Goal: Information Seeking & Learning: Learn about a topic

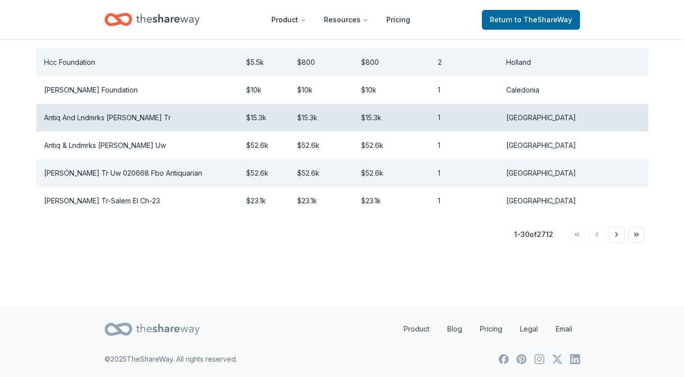
scroll to position [914, 0]
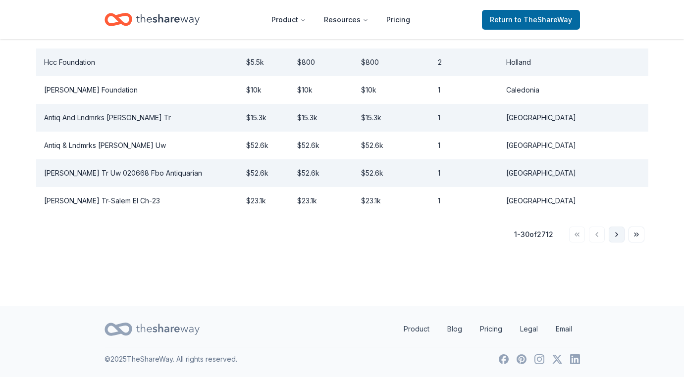
click at [614, 231] on button "Go to next page" at bounding box center [617, 235] width 16 height 16
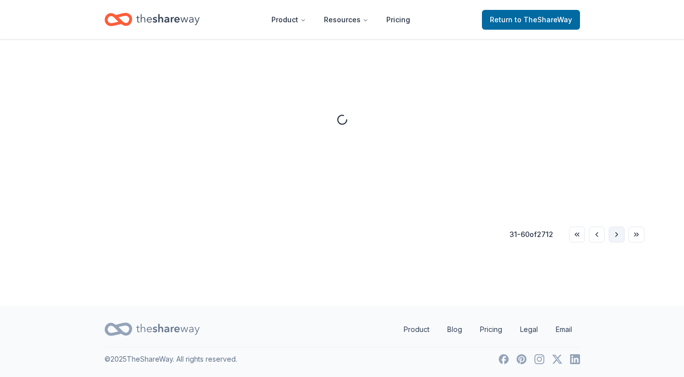
click at [614, 231] on button "Go to next page" at bounding box center [617, 235] width 16 height 16
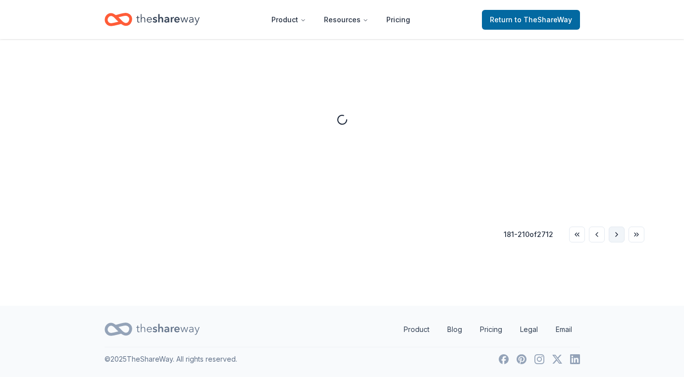
click at [614, 231] on button "Go to next page" at bounding box center [617, 235] width 16 height 16
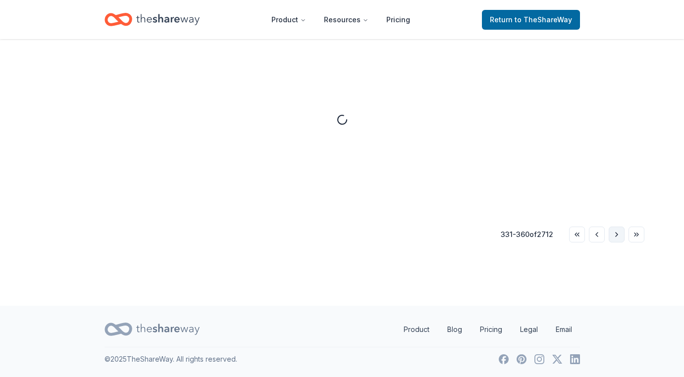
click at [614, 231] on button "Go to next page" at bounding box center [617, 235] width 16 height 16
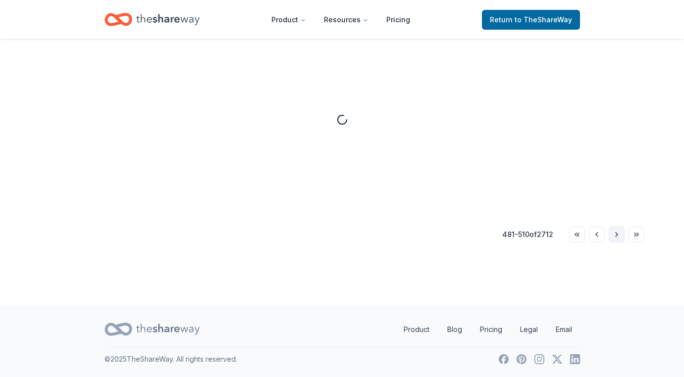
click at [614, 231] on button "Go to next page" at bounding box center [617, 235] width 16 height 16
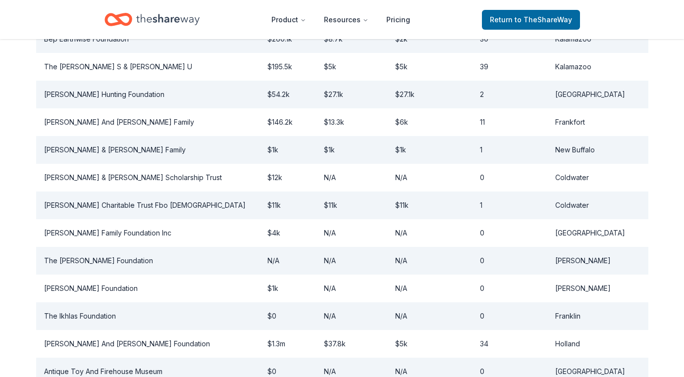
click at [614, 231] on td "[GEOGRAPHIC_DATA]" at bounding box center [597, 233] width 101 height 28
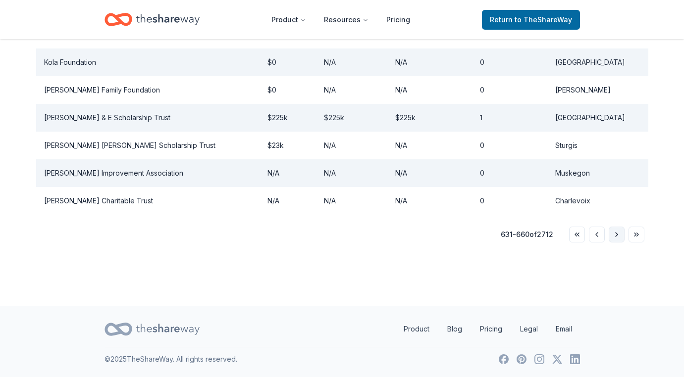
click at [614, 235] on button "Go to next page" at bounding box center [617, 235] width 16 height 16
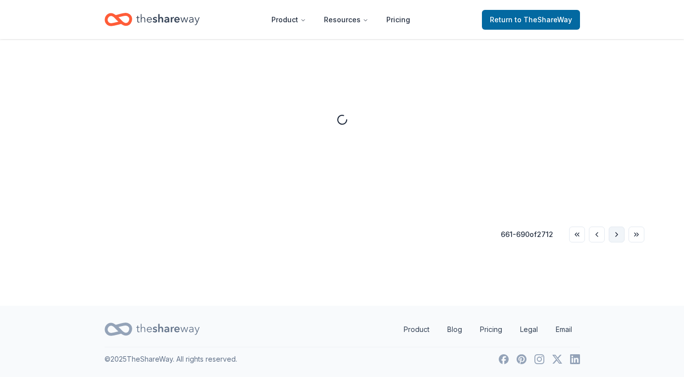
click at [614, 235] on button "Go to next page" at bounding box center [617, 235] width 16 height 16
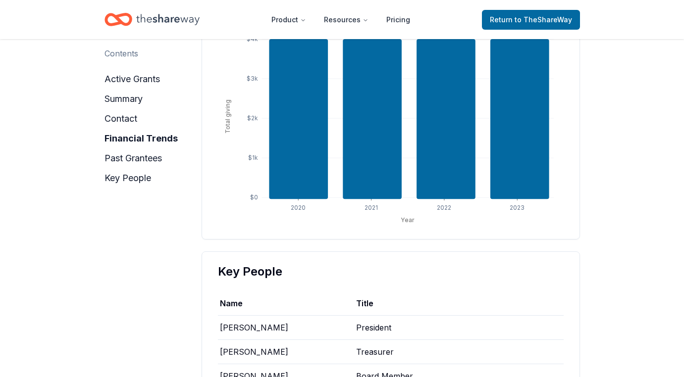
scroll to position [636, 0]
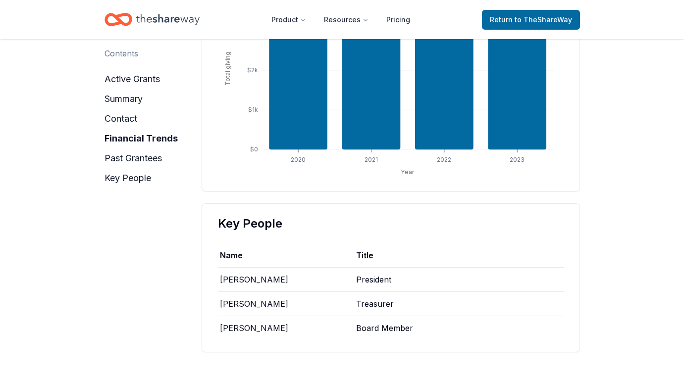
scroll to position [272, 0]
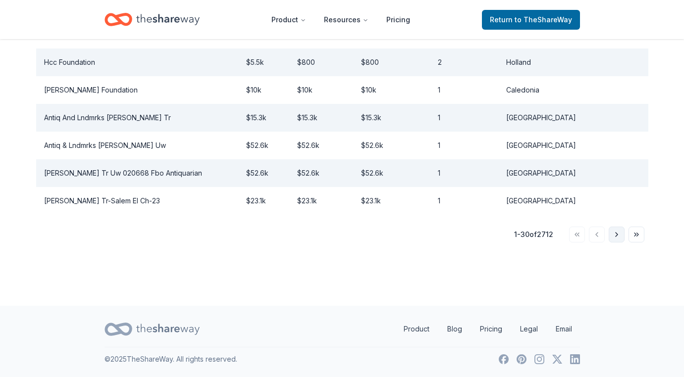
click at [616, 238] on button "Go to next page" at bounding box center [617, 235] width 16 height 16
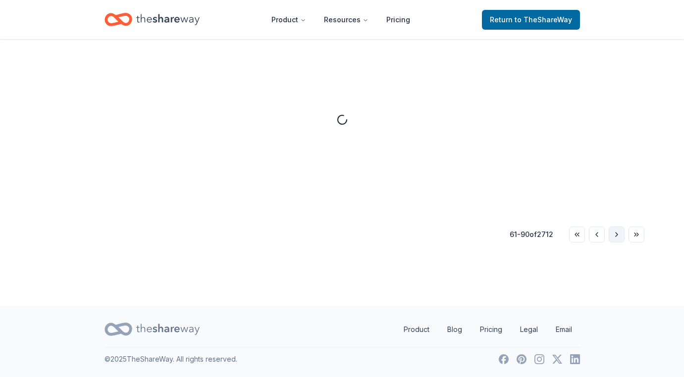
click at [616, 238] on button "Go to next page" at bounding box center [617, 235] width 16 height 16
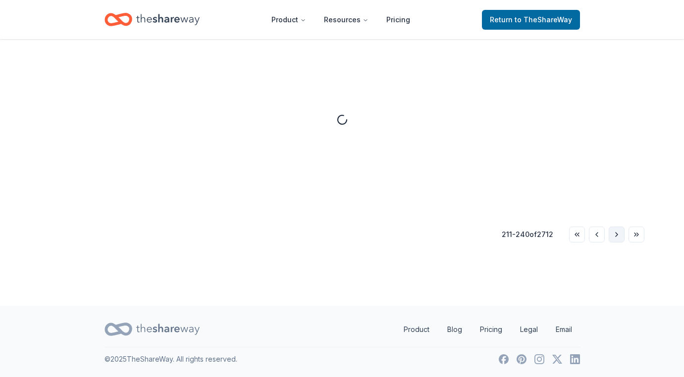
click at [616, 238] on button "Go to next page" at bounding box center [617, 235] width 16 height 16
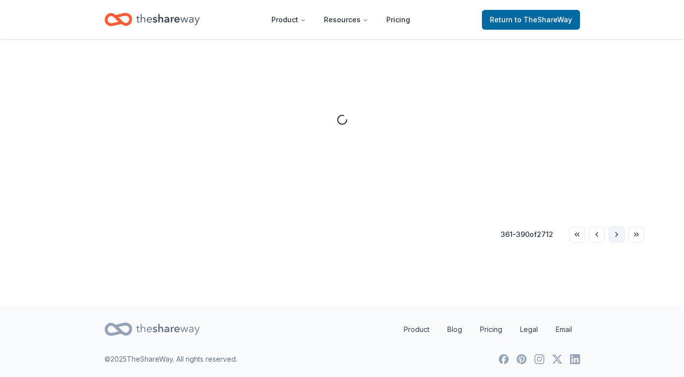
click at [616, 238] on button "Go to next page" at bounding box center [617, 235] width 16 height 16
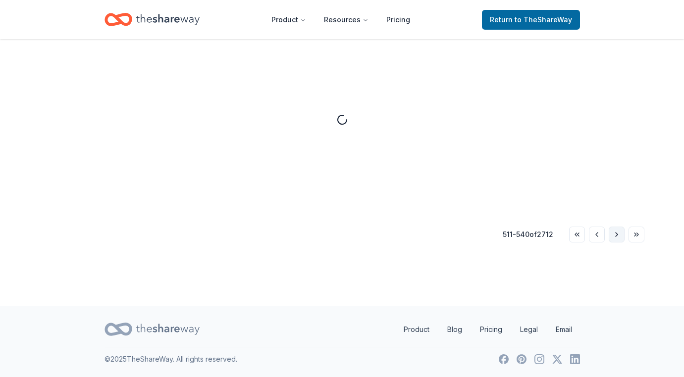
click at [616, 238] on button "Go to next page" at bounding box center [617, 235] width 16 height 16
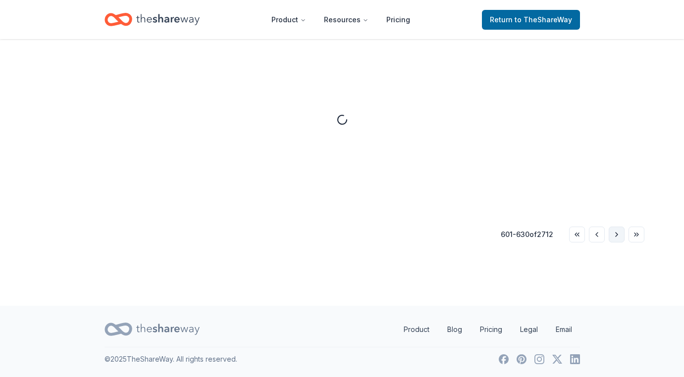
click at [616, 238] on button "Go to next page" at bounding box center [617, 235] width 16 height 16
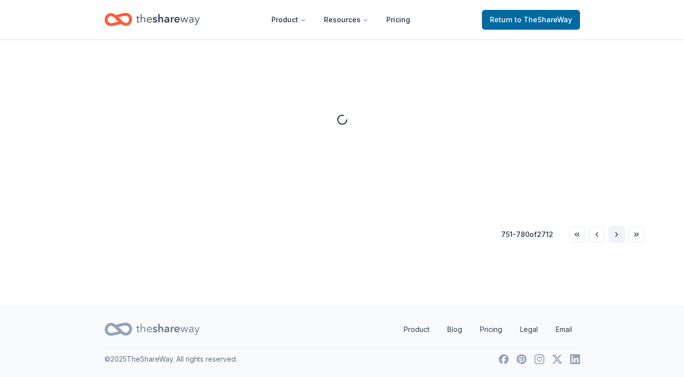
click at [616, 238] on button "Go to next page" at bounding box center [617, 235] width 16 height 16
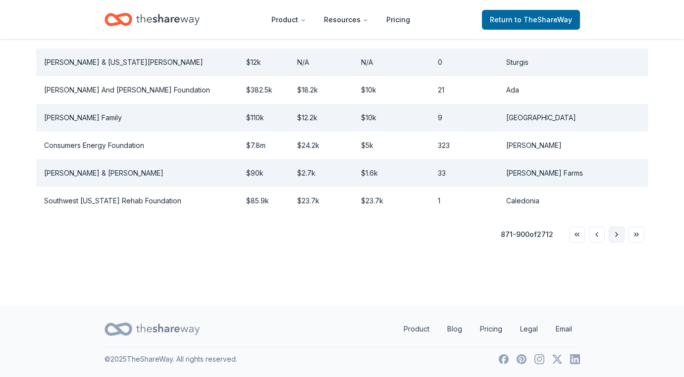
scroll to position [914, 0]
click at [617, 235] on button "Go to next page" at bounding box center [617, 235] width 16 height 16
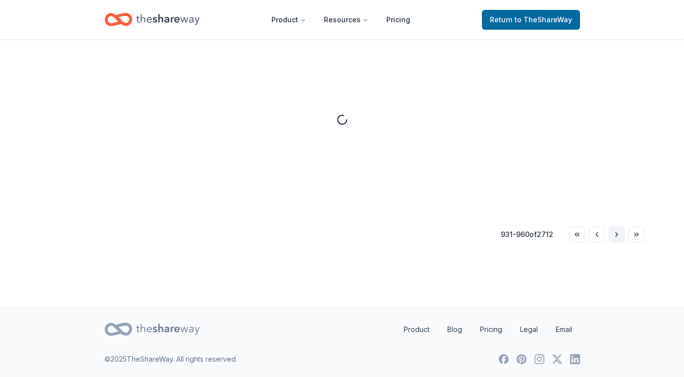
click at [617, 235] on button "Go to next page" at bounding box center [617, 235] width 16 height 16
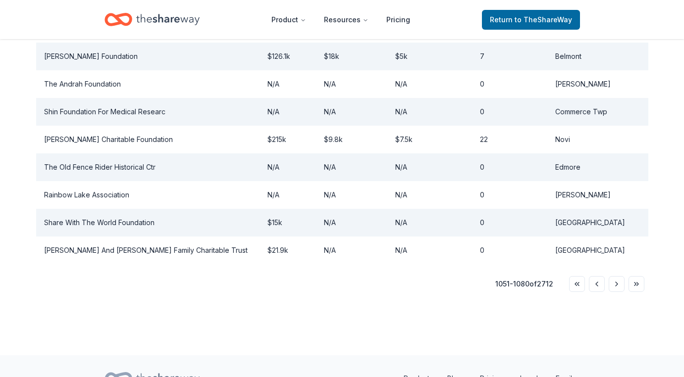
scroll to position [898, 0]
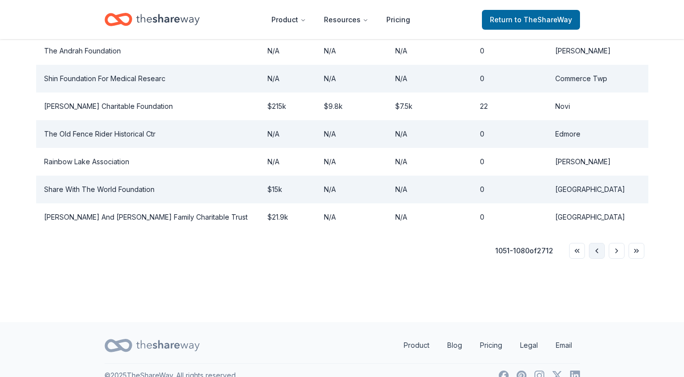
click at [596, 250] on button "Go to previous page" at bounding box center [597, 251] width 16 height 16
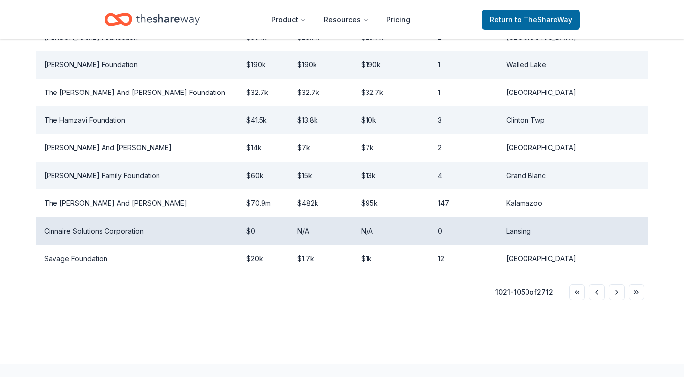
scroll to position [870, 0]
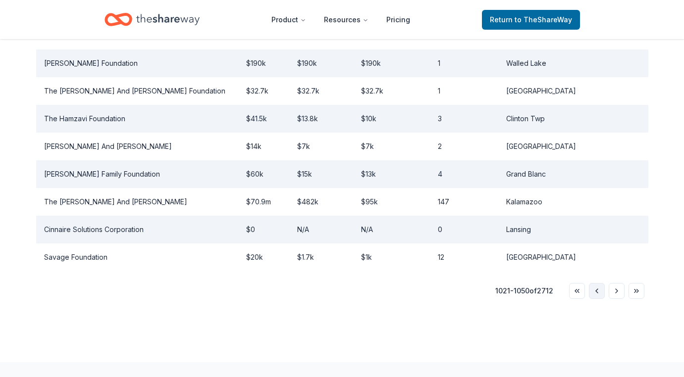
click at [593, 283] on button "Go to previous page" at bounding box center [597, 291] width 16 height 16
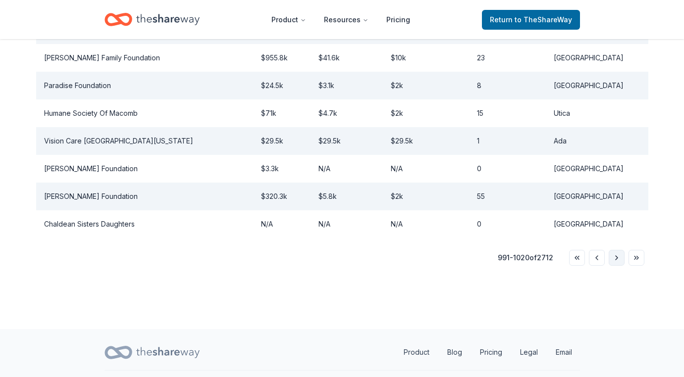
click at [614, 261] on button "Go to next page" at bounding box center [617, 258] width 16 height 16
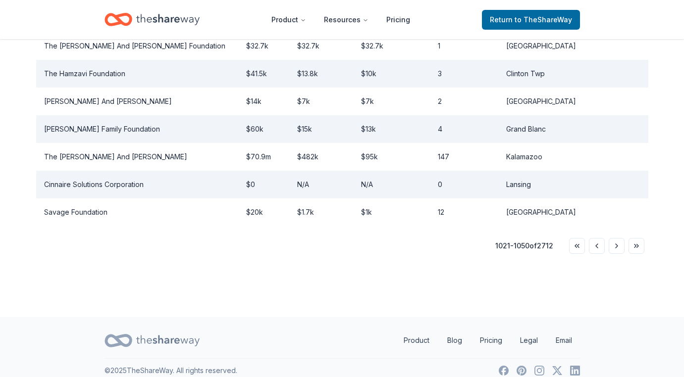
scroll to position [914, 0]
click at [615, 239] on button "Go to next page" at bounding box center [617, 247] width 16 height 16
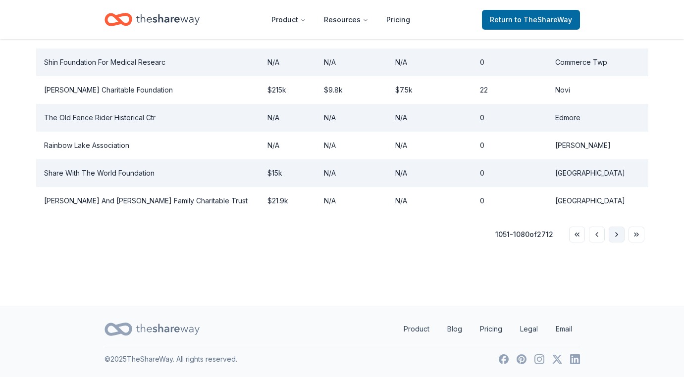
click at [617, 238] on button "Go to next page" at bounding box center [617, 235] width 16 height 16
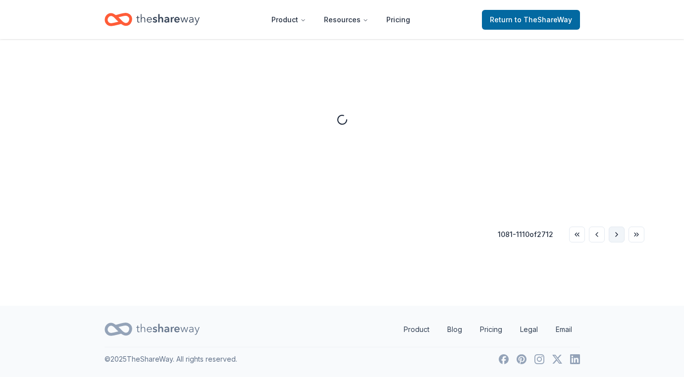
scroll to position [272, 0]
click at [617, 238] on button "Go to next page" at bounding box center [617, 235] width 16 height 16
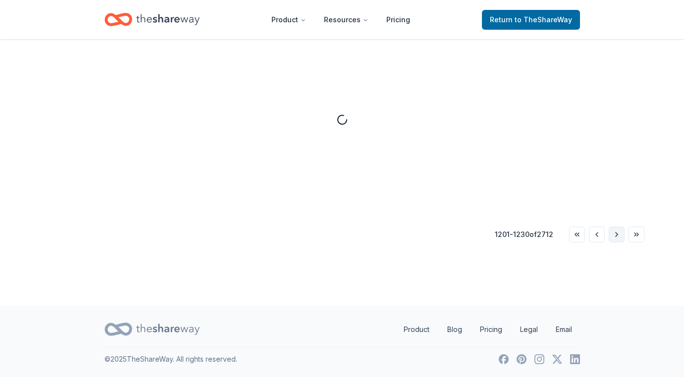
click at [617, 238] on button "Go to next page" at bounding box center [617, 235] width 16 height 16
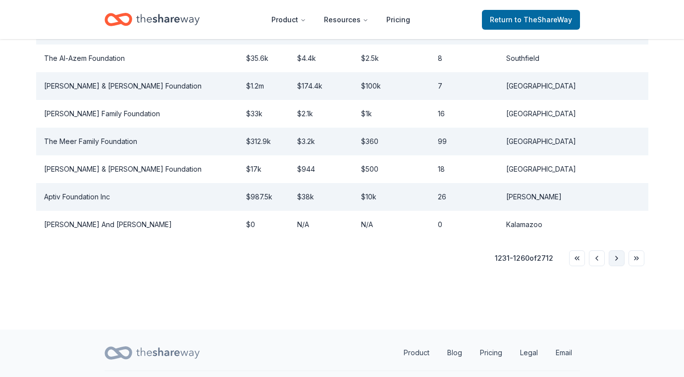
click at [618, 251] on button "Go to next page" at bounding box center [617, 259] width 16 height 16
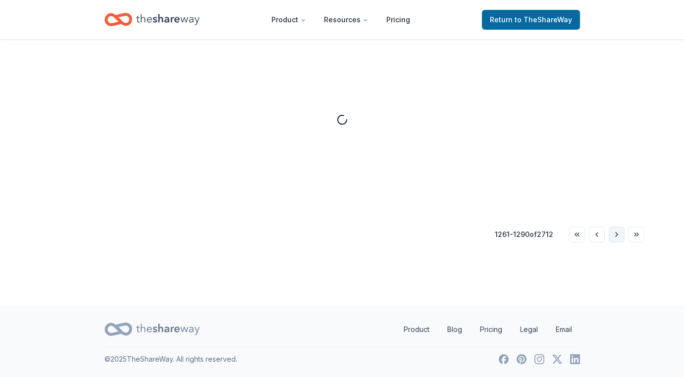
click at [618, 235] on button "Go to next page" at bounding box center [617, 235] width 16 height 16
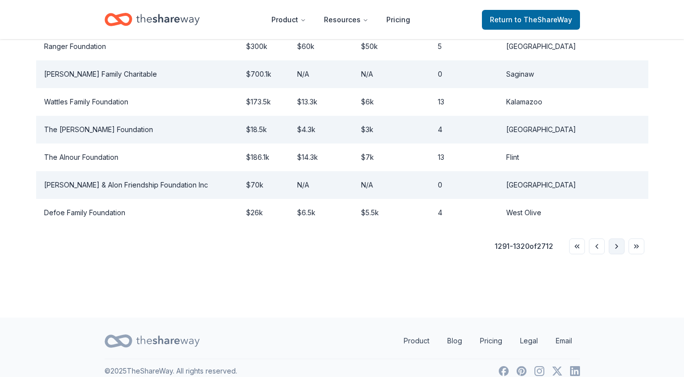
click at [617, 239] on button "Go to next page" at bounding box center [617, 247] width 16 height 16
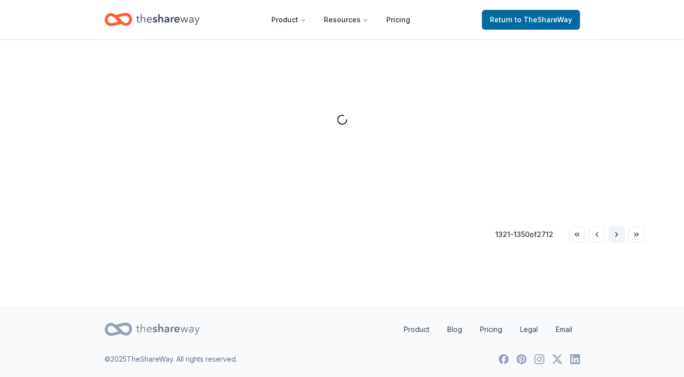
click at [617, 234] on button "Go to next page" at bounding box center [617, 235] width 16 height 16
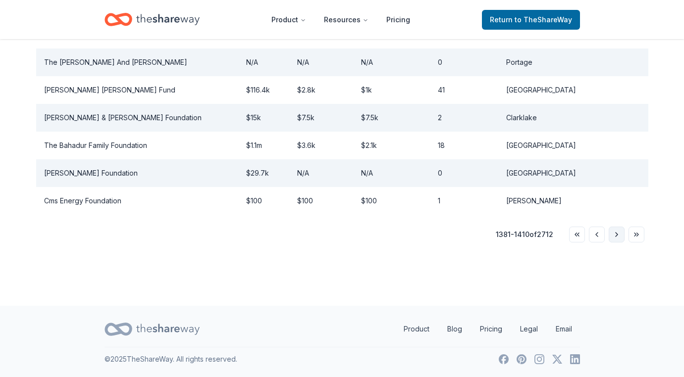
click at [617, 234] on button "Go to next page" at bounding box center [617, 235] width 16 height 16
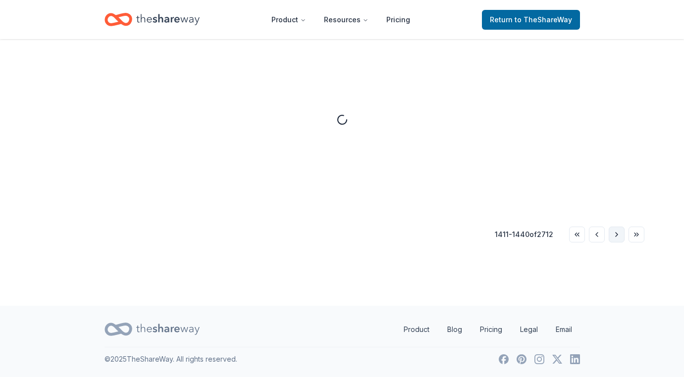
click at [617, 234] on button "Go to next page" at bounding box center [617, 235] width 16 height 16
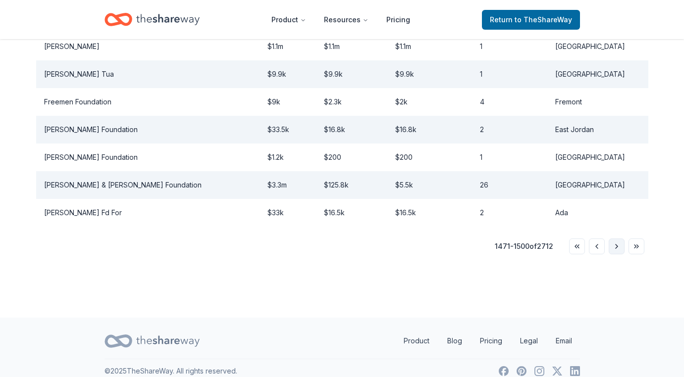
click at [617, 239] on button "Go to next page" at bounding box center [617, 247] width 16 height 16
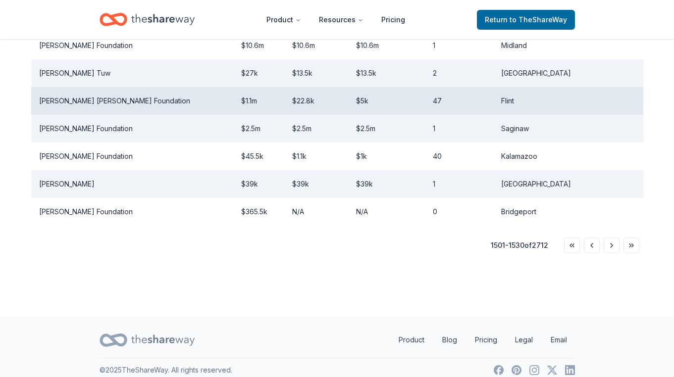
scroll to position [914, 0]
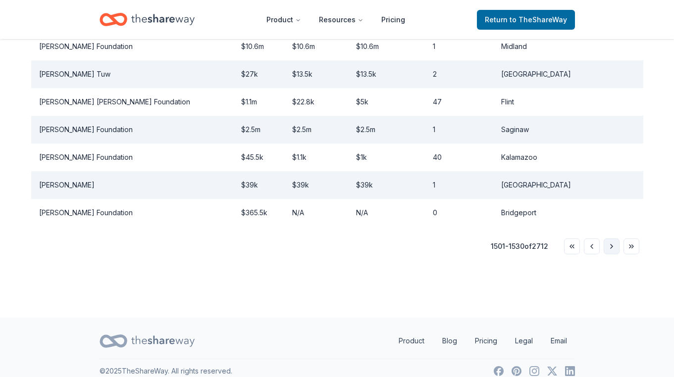
click at [610, 239] on button "Go to next page" at bounding box center [612, 247] width 16 height 16
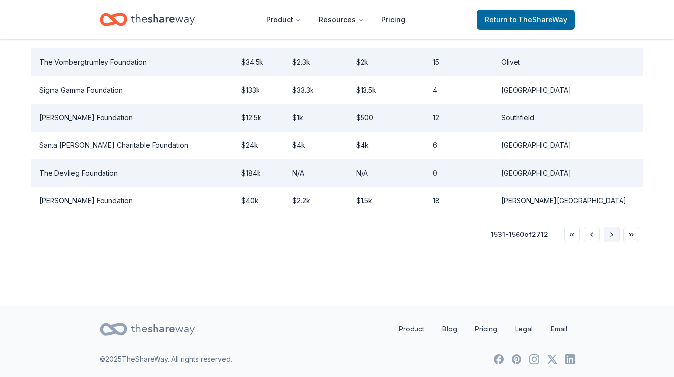
click at [606, 235] on button "Go to next page" at bounding box center [612, 235] width 16 height 16
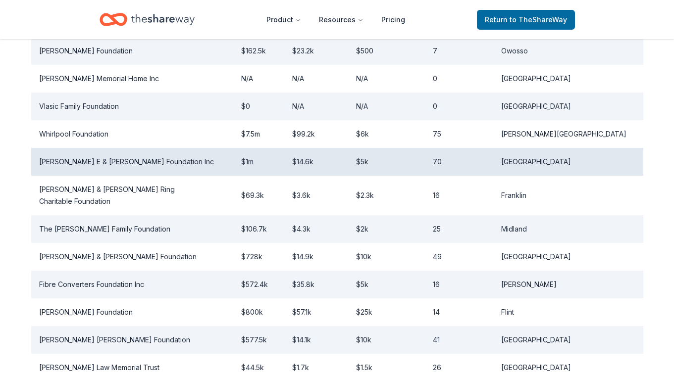
scroll to position [261, 0]
